Goal: Book appointment/travel/reservation

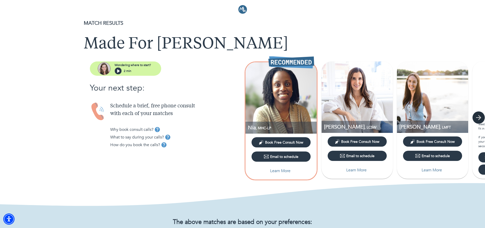
click at [480, 119] on icon "button" at bounding box center [479, 117] width 5 height 5
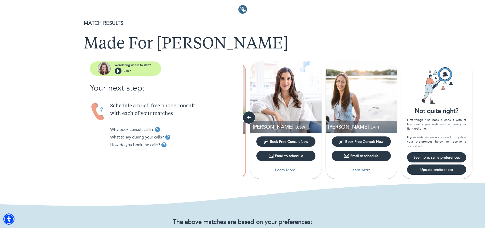
click at [298, 144] on button "Book Free Consult Now" at bounding box center [286, 141] width 59 height 10
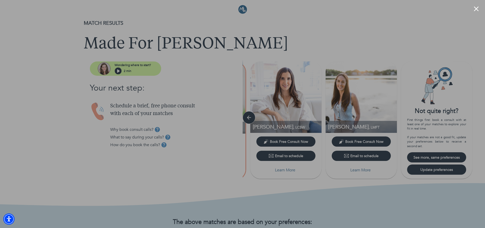
click at [479, 8] on button "Close modal" at bounding box center [476, 8] width 5 height 5
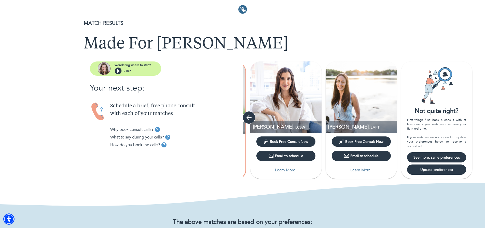
click at [249, 118] on icon "button" at bounding box center [249, 118] width 8 height 8
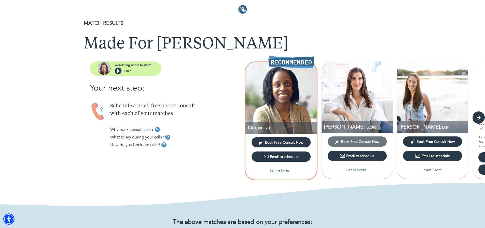
click at [363, 142] on span "Book Free Consult Now" at bounding box center [360, 141] width 38 height 5
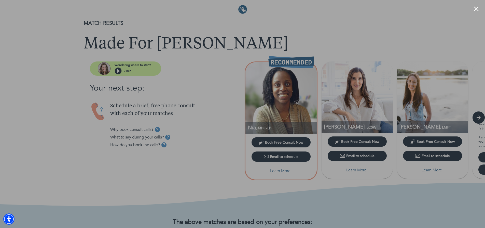
click at [476, 11] on button "Close modal" at bounding box center [476, 8] width 5 height 5
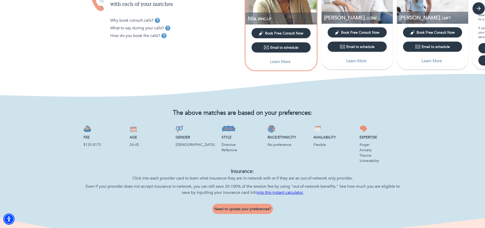
scroll to position [102, 0]
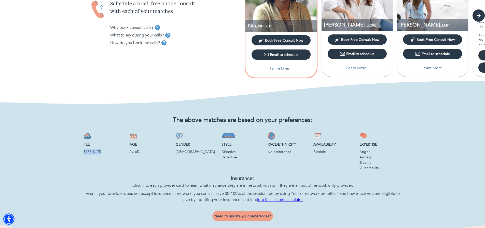
drag, startPoint x: 108, startPoint y: 168, endPoint x: 80, endPoint y: 161, distance: 29.4
click at [80, 161] on div "The above matches are based on your preferences: Fee $135-$175 Age [DEMOGRAPHIC…" at bounding box center [242, 165] width 367 height 119
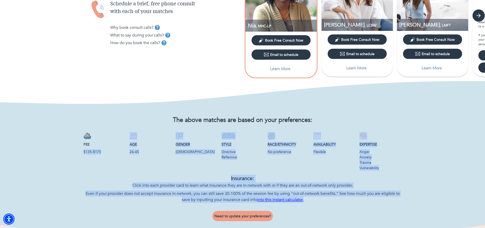
drag, startPoint x: 76, startPoint y: 160, endPoint x: 352, endPoint y: 215, distance: 281.6
click at [352, 215] on div "The above matches are based on your preferences: Fee $135-$175 Age [DEMOGRAPHIC…" at bounding box center [242, 165] width 367 height 119
click at [353, 203] on p "Even if your provider does not accept insurance in-network, you can still save …" at bounding box center [243, 196] width 318 height 12
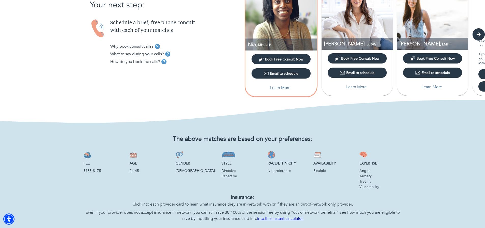
scroll to position [127, 0]
